Goal: Information Seeking & Learning: Learn about a topic

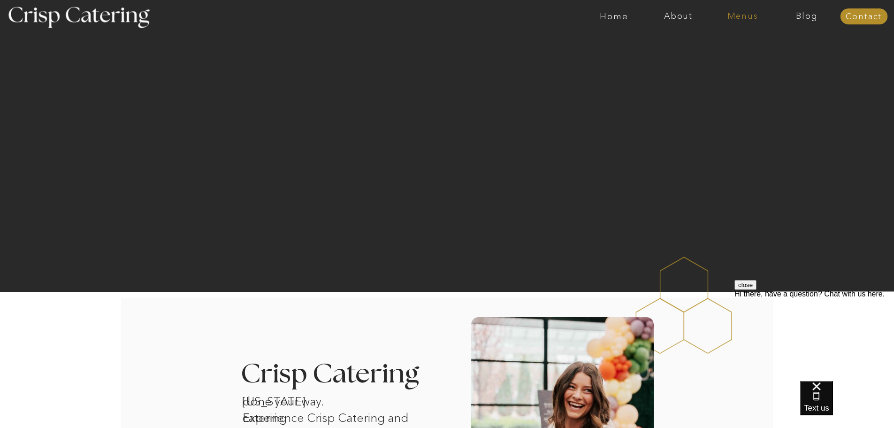
click at [751, 15] on nav "Menus" at bounding box center [743, 16] width 64 height 9
click at [721, 40] on nav "Summer (Mar-Aug)" at bounding box center [746, 42] width 84 height 9
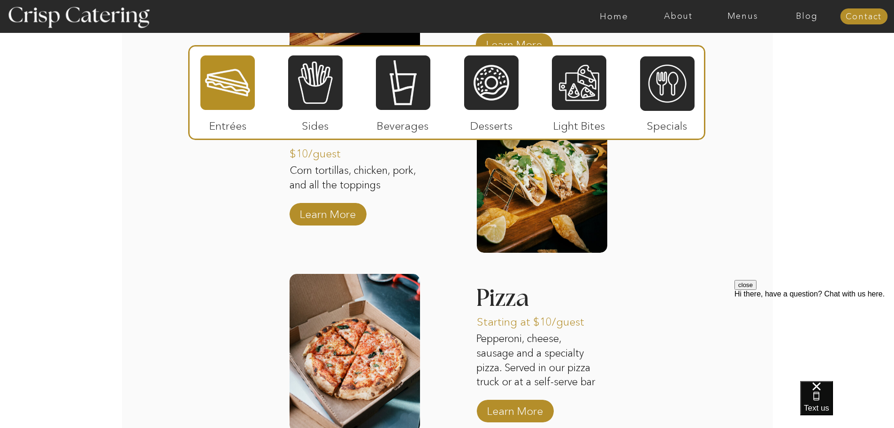
scroll to position [1100, 0]
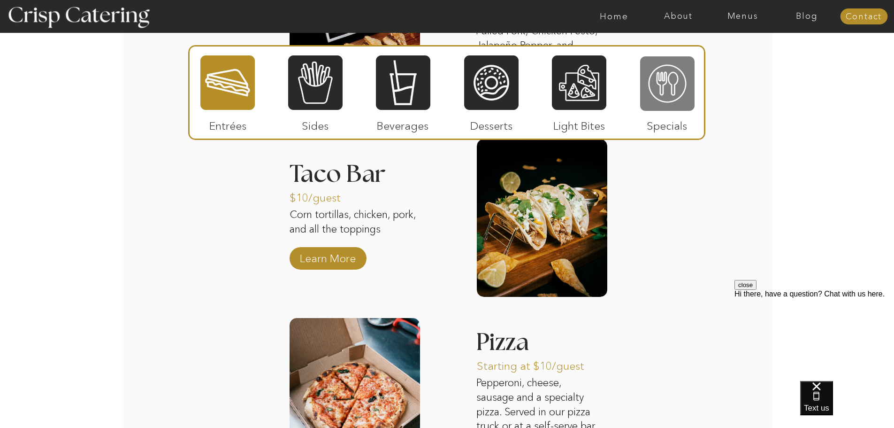
click at [671, 91] on div at bounding box center [667, 83] width 54 height 56
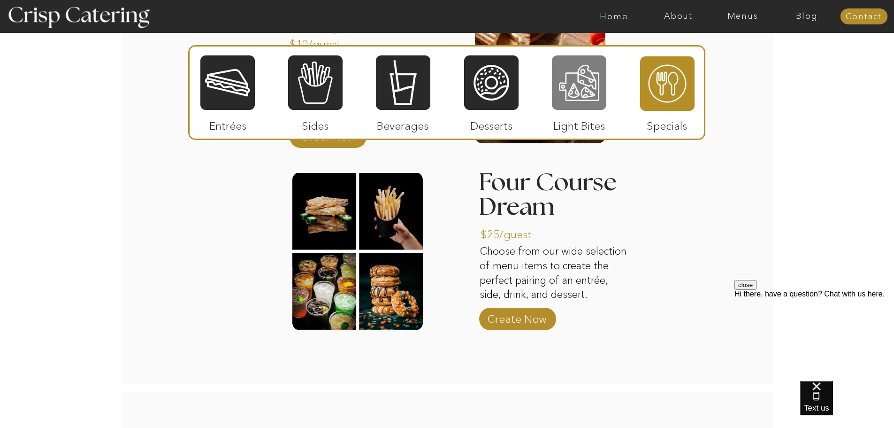
click at [574, 82] on div at bounding box center [579, 82] width 54 height 56
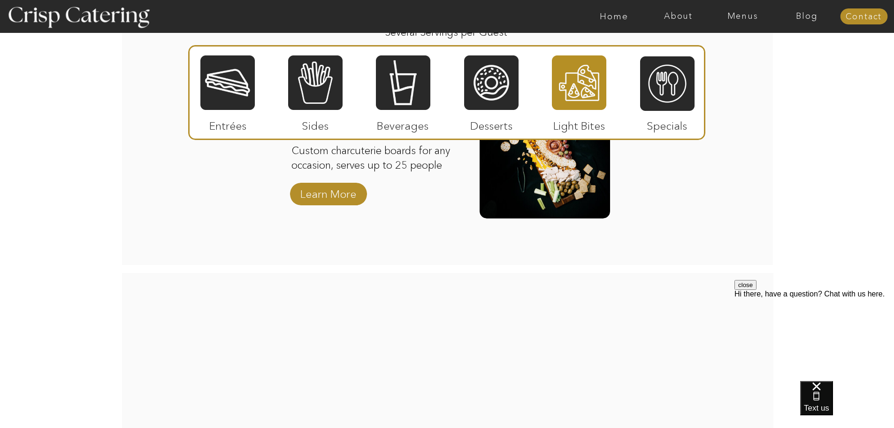
scroll to position [1006, 0]
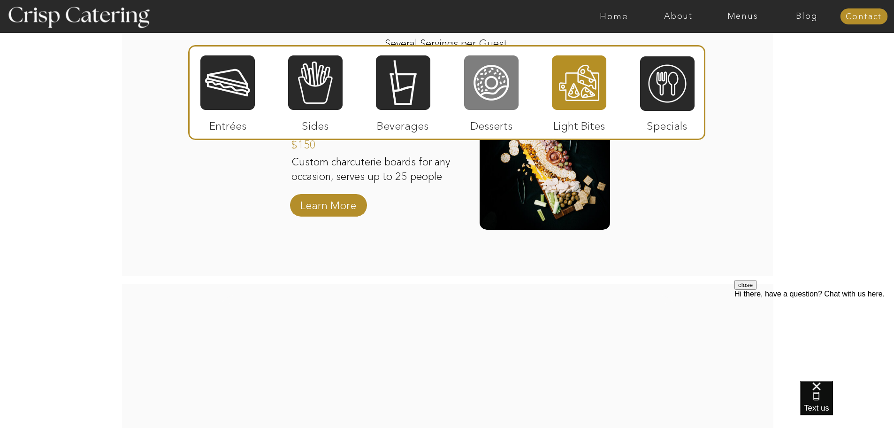
click at [486, 95] on div at bounding box center [491, 82] width 54 height 56
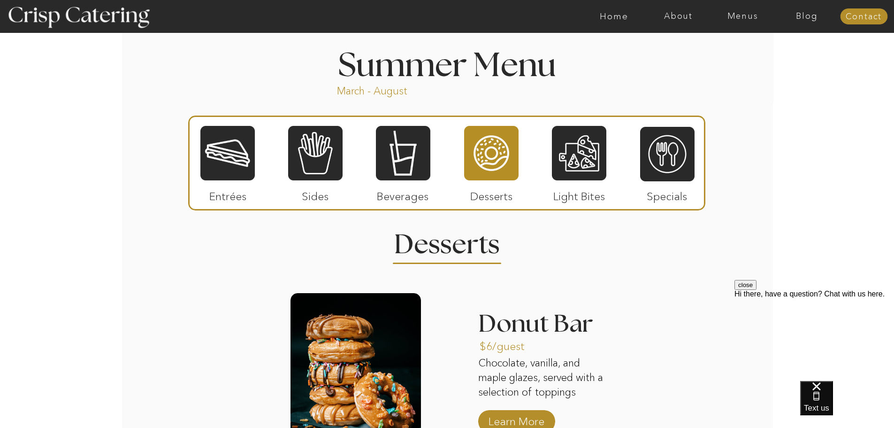
scroll to position [724, 0]
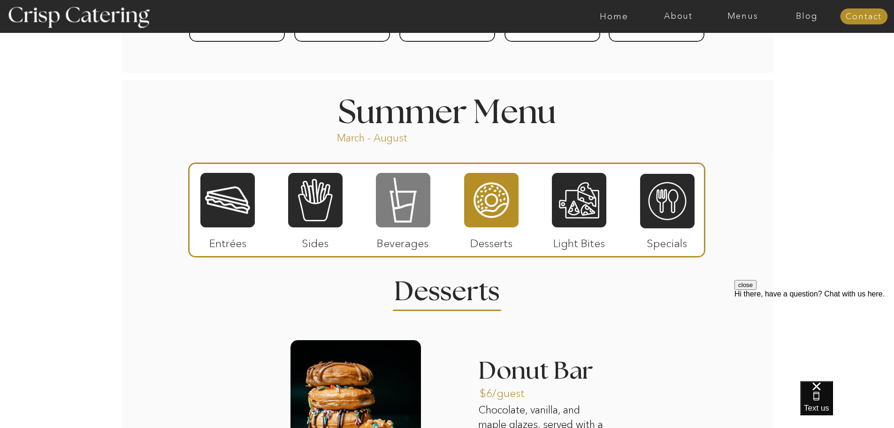
click at [392, 201] on div at bounding box center [403, 200] width 54 height 56
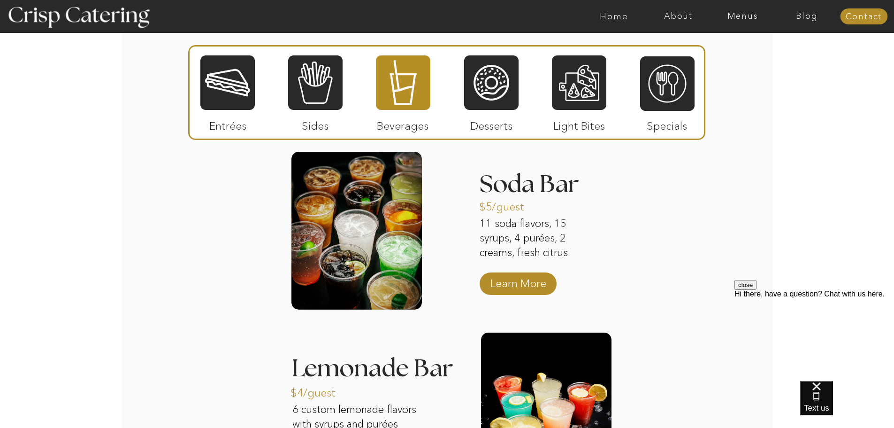
scroll to position [912, 0]
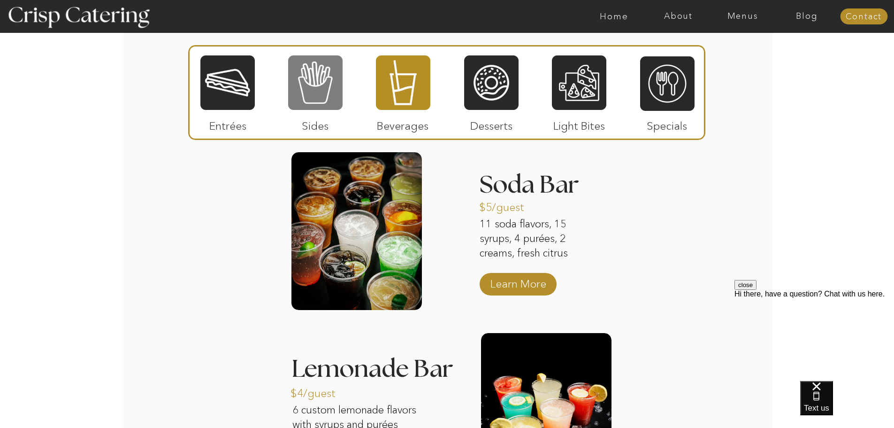
click at [321, 93] on div at bounding box center [315, 82] width 54 height 56
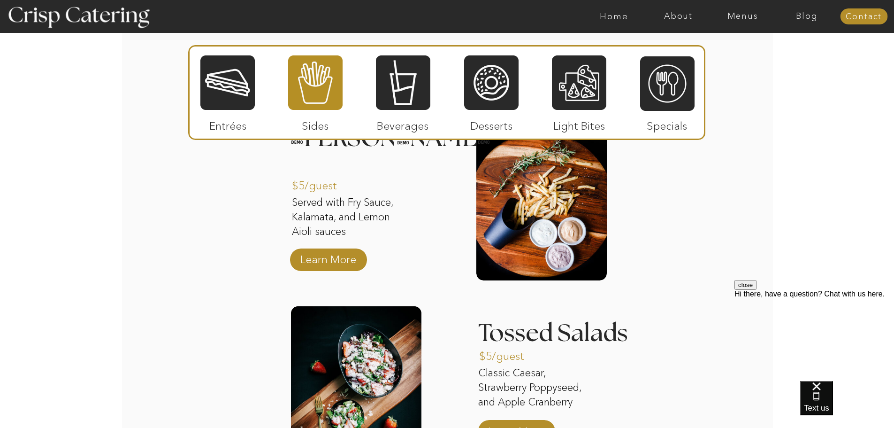
scroll to position [771, 0]
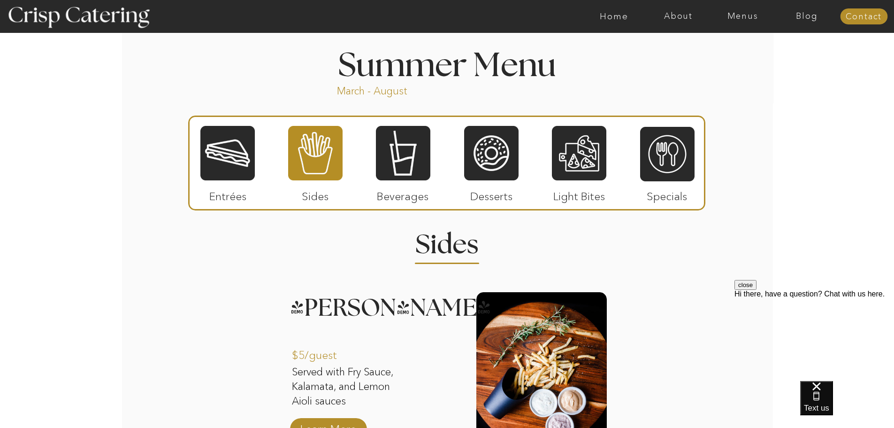
click at [226, 152] on div at bounding box center [227, 153] width 54 height 56
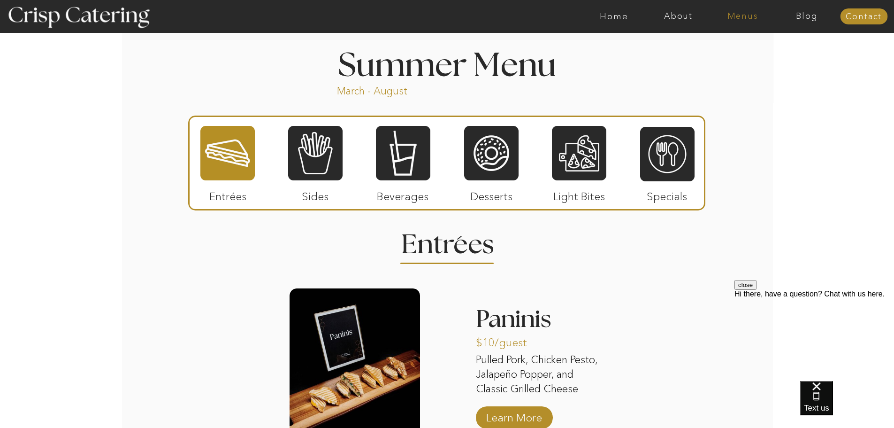
click at [744, 16] on nav "Menus" at bounding box center [743, 16] width 64 height 9
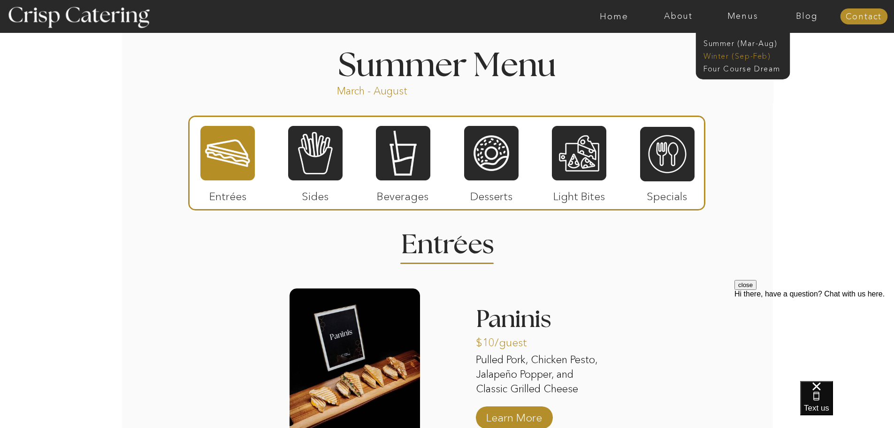
click at [720, 60] on nav "Winter (Sep-Feb)" at bounding box center [742, 55] width 77 height 9
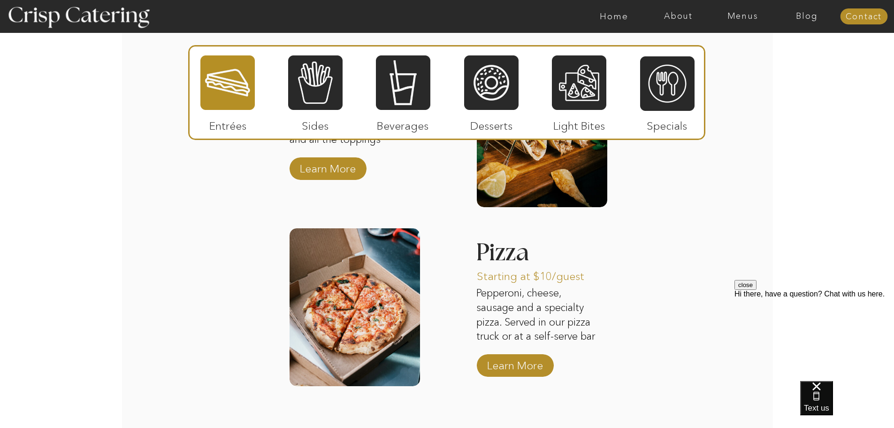
scroll to position [1409, 0]
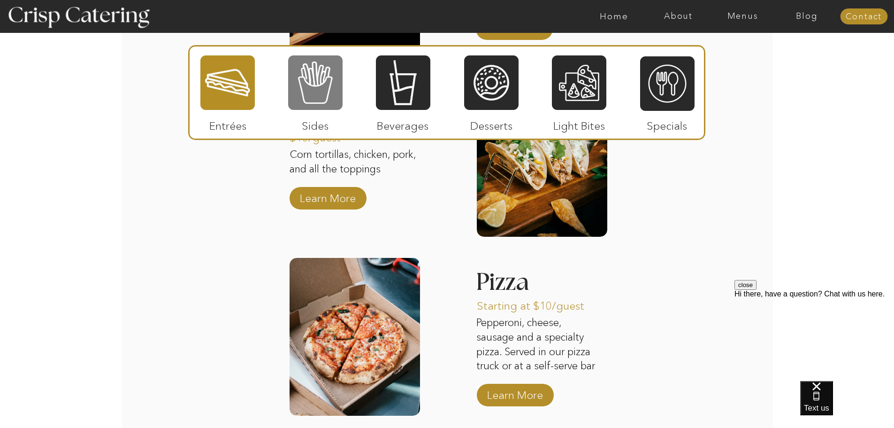
click at [318, 87] on div at bounding box center [315, 82] width 54 height 56
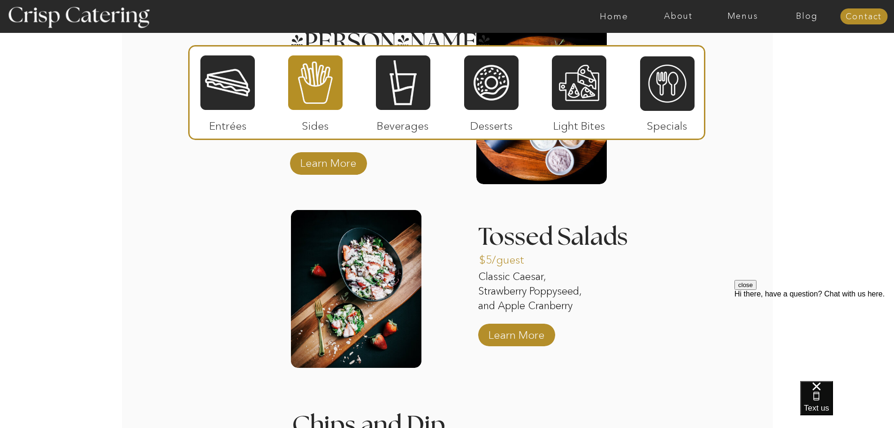
scroll to position [1268, 0]
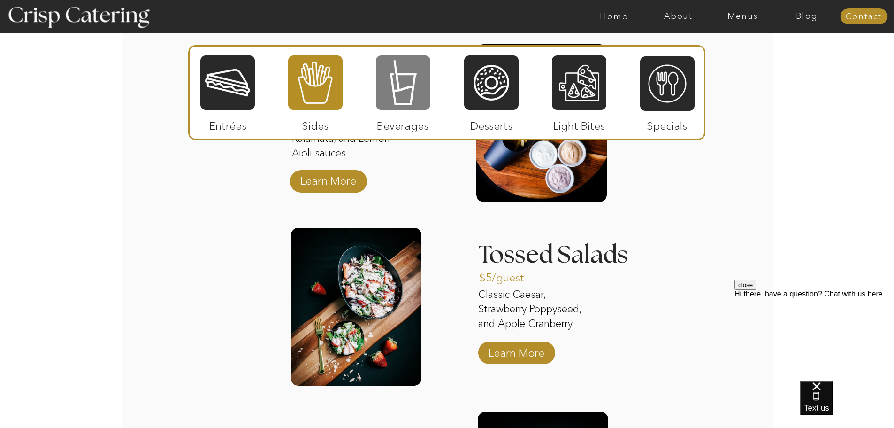
click at [419, 89] on div at bounding box center [403, 82] width 54 height 56
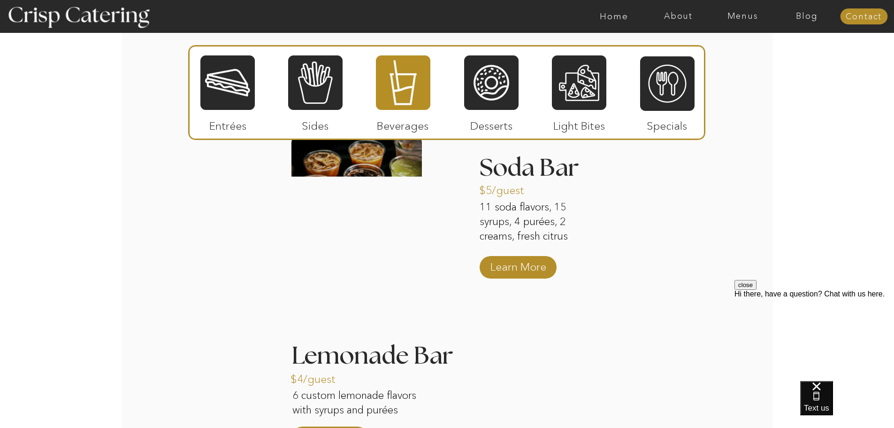
scroll to position [1174, 0]
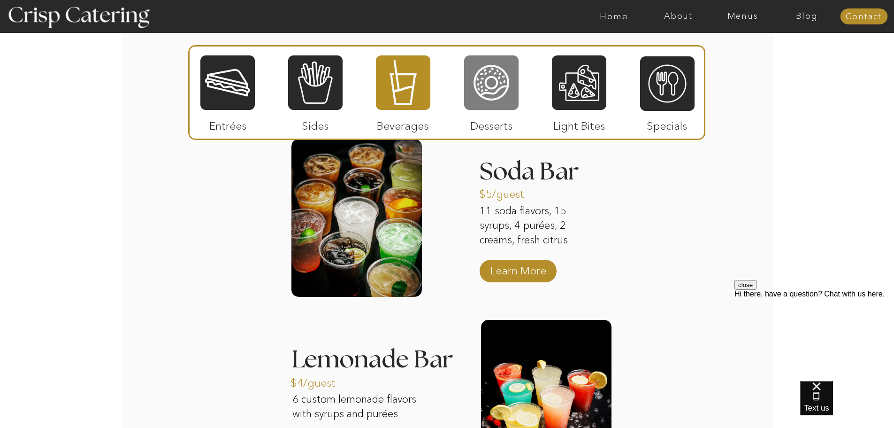
click at [493, 89] on div at bounding box center [491, 82] width 54 height 56
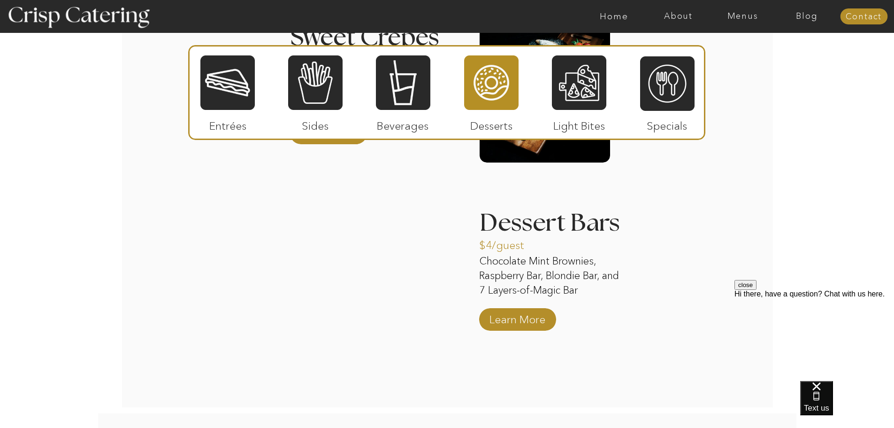
scroll to position [1503, 0]
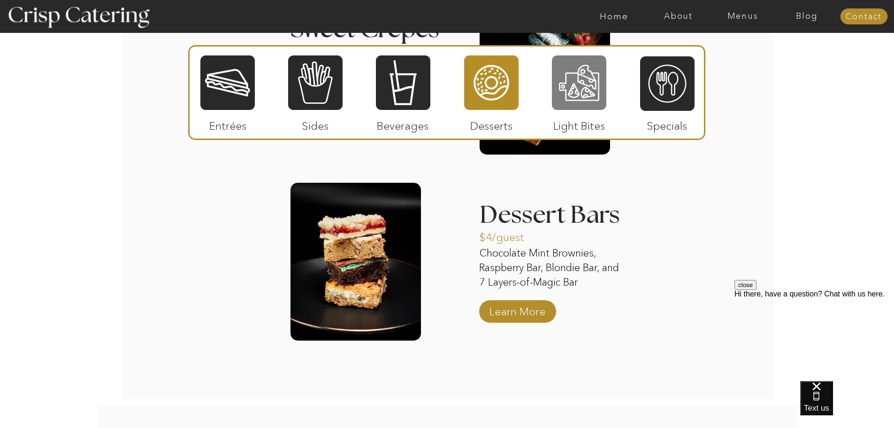
click at [574, 87] on div at bounding box center [579, 82] width 54 height 56
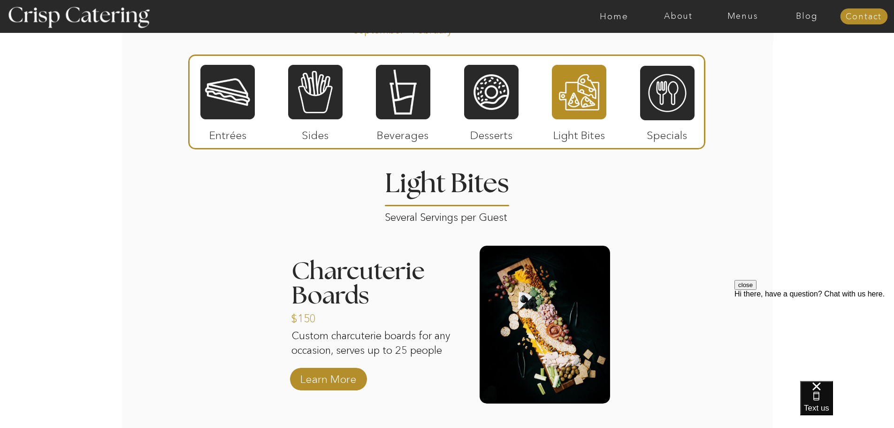
scroll to position [1080, 0]
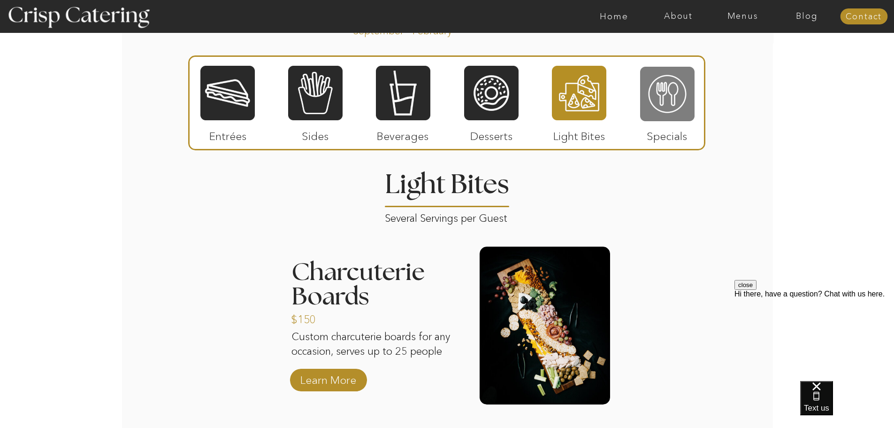
click at [659, 96] on div at bounding box center [667, 94] width 54 height 56
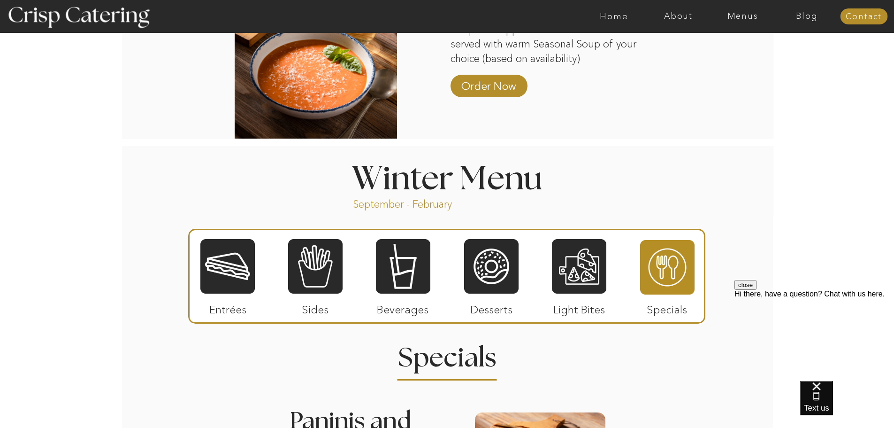
scroll to position [892, 0]
